Goal: Information Seeking & Learning: Learn about a topic

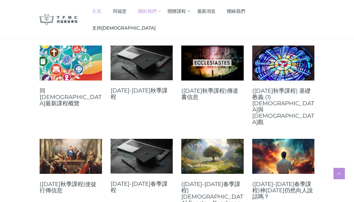
scroll to position [226, 0]
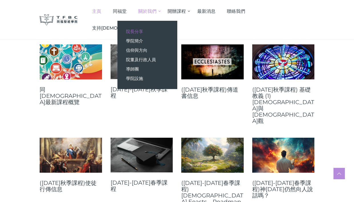
click at [143, 29] on span "院長分享" at bounding box center [134, 31] width 17 height 5
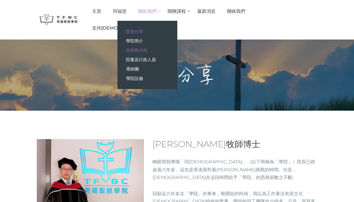
click at [147, 50] on span "信仰與方向" at bounding box center [136, 50] width 21 height 5
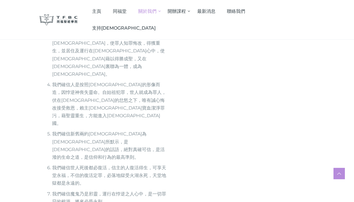
scroll to position [362, 0]
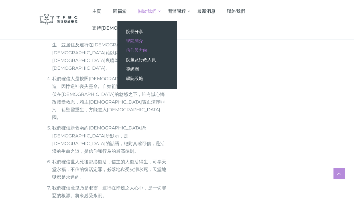
click at [143, 40] on span "學院簡介" at bounding box center [134, 40] width 17 height 5
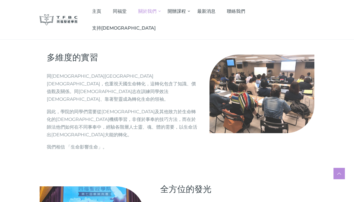
scroll to position [634, 0]
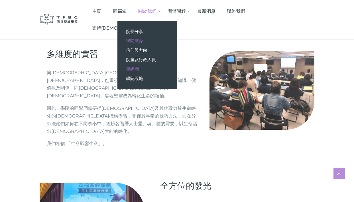
click at [139, 68] on span "導師團" at bounding box center [132, 68] width 13 height 5
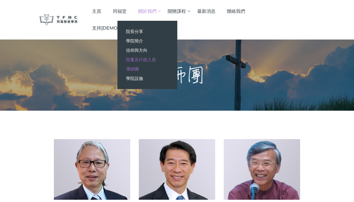
click at [156, 57] on span "院董及行政人員" at bounding box center [141, 59] width 30 height 5
